Goal: Navigation & Orientation: Find specific page/section

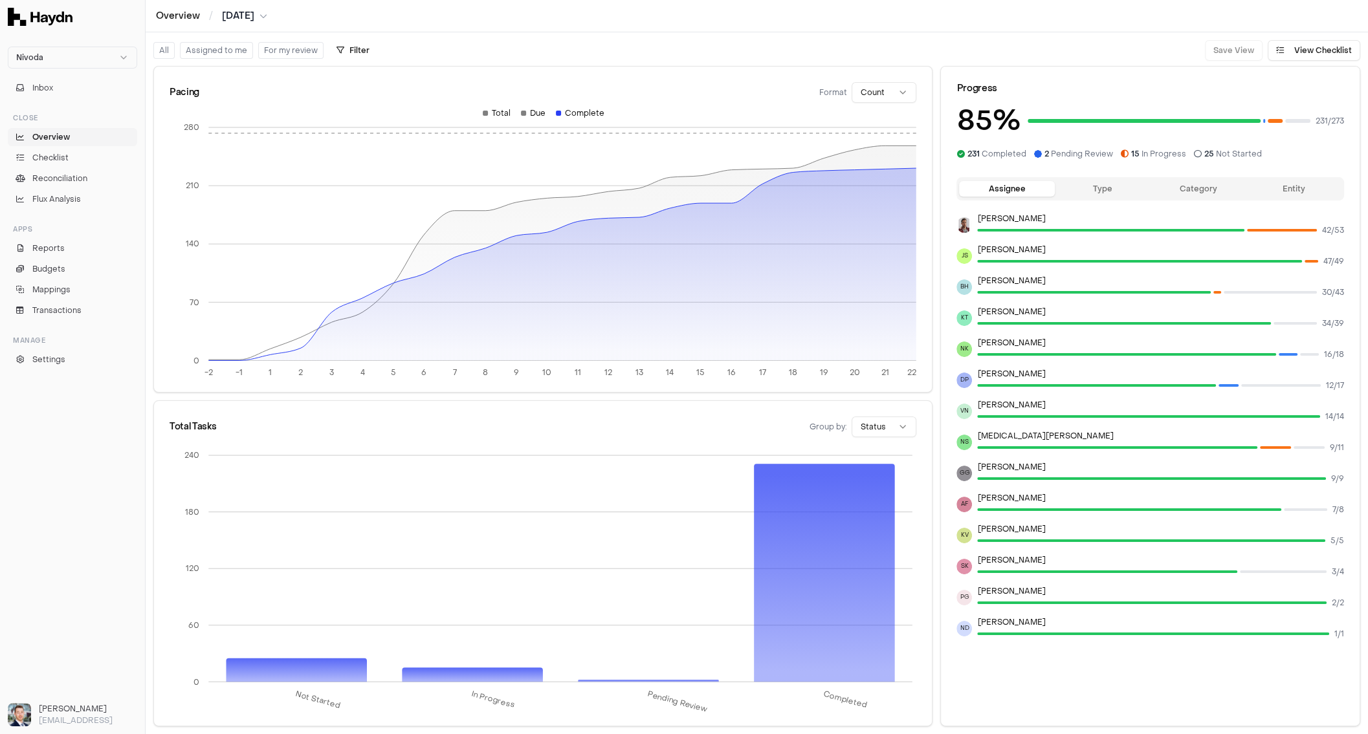
click at [51, 148] on ul "Overview Checklist Reconciliation Flux Analysis" at bounding box center [72, 168] width 129 height 80
click at [49, 170] on link "Reconciliation" at bounding box center [72, 179] width 129 height 18
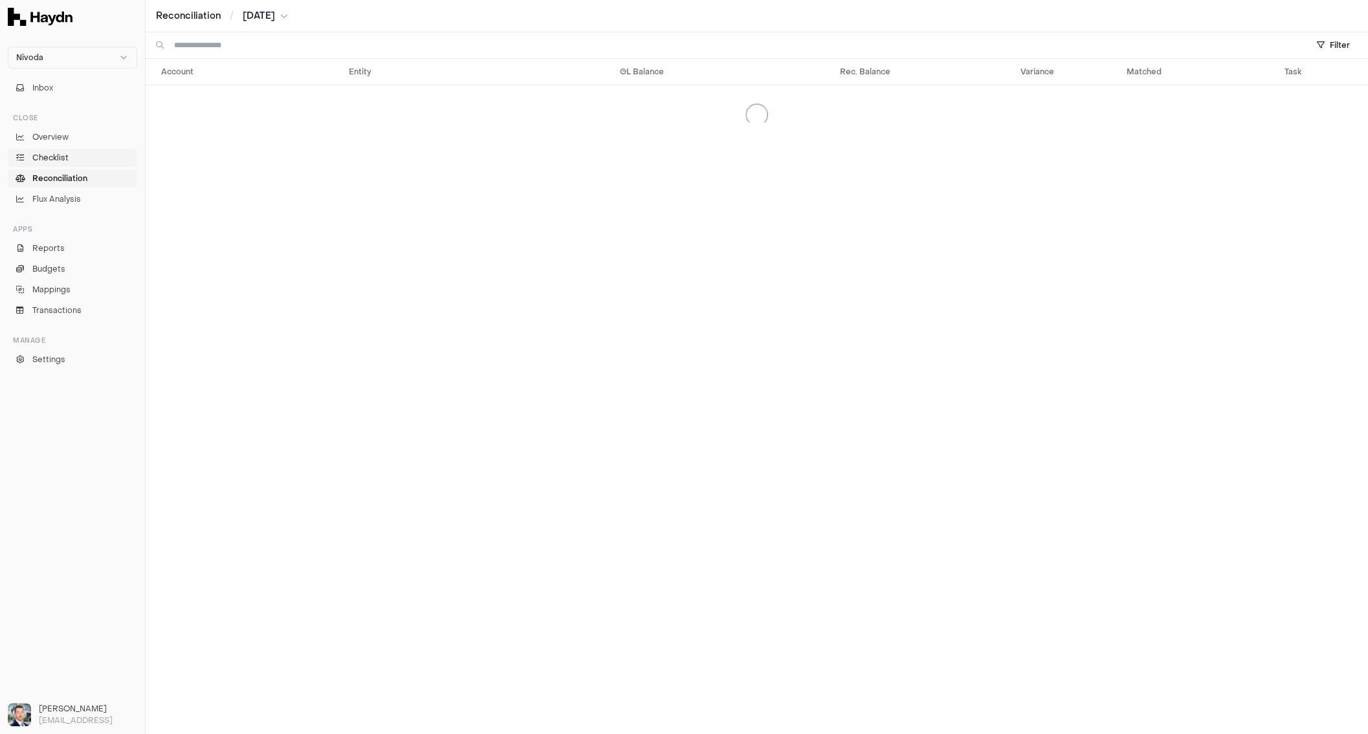
click at [60, 158] on span "Checklist" at bounding box center [50, 158] width 36 height 12
click at [63, 135] on span "Overview" at bounding box center [50, 137] width 36 height 12
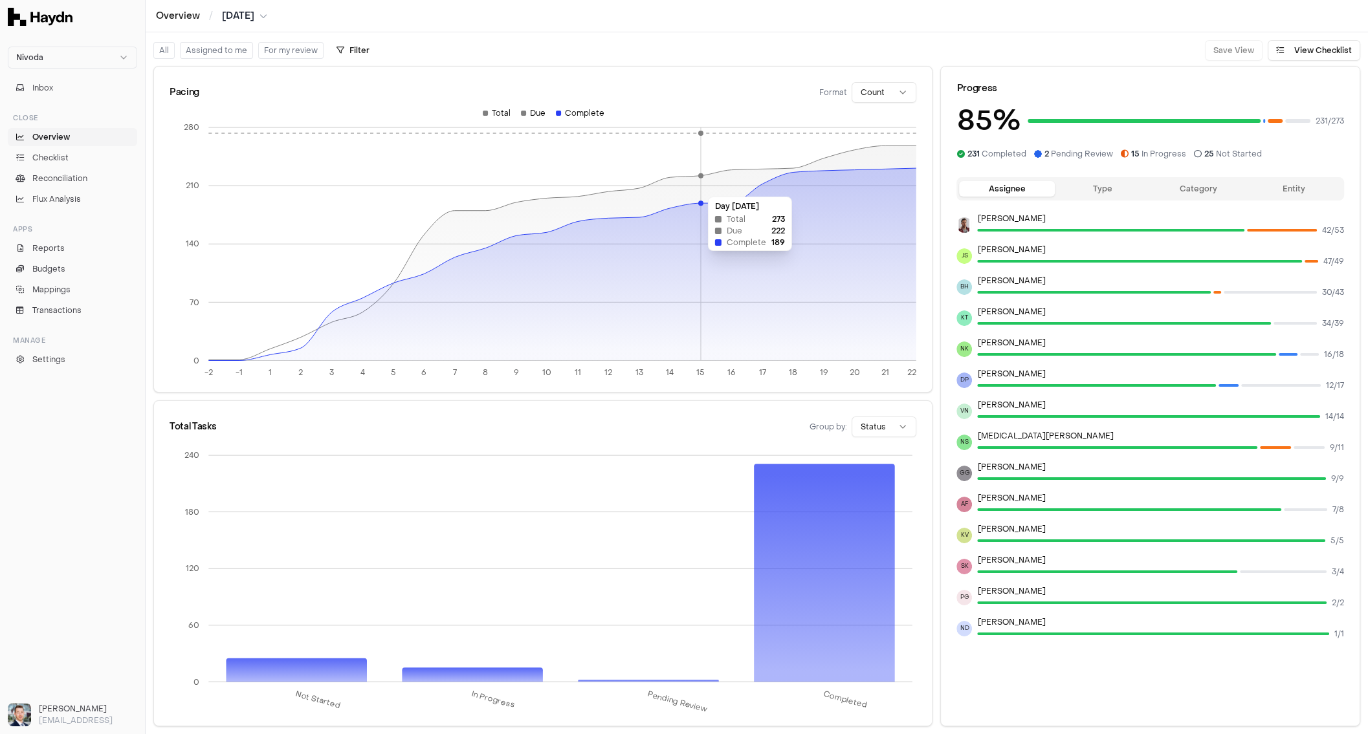
drag, startPoint x: 703, startPoint y: 188, endPoint x: 799, endPoint y: 133, distance: 110.8
click at [738, 175] on icon at bounding box center [562, 253] width 708 height 215
